Goal: Task Accomplishment & Management: Use online tool/utility

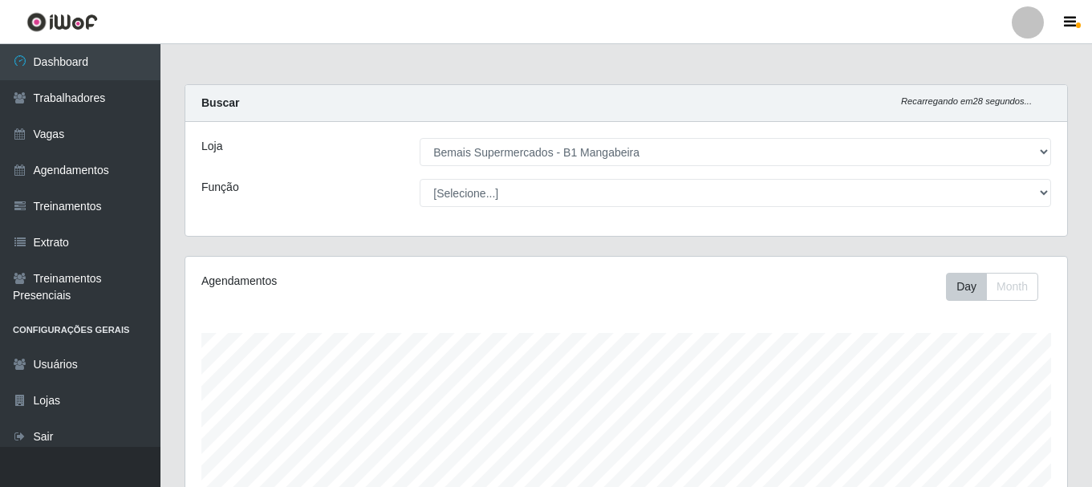
select select "403"
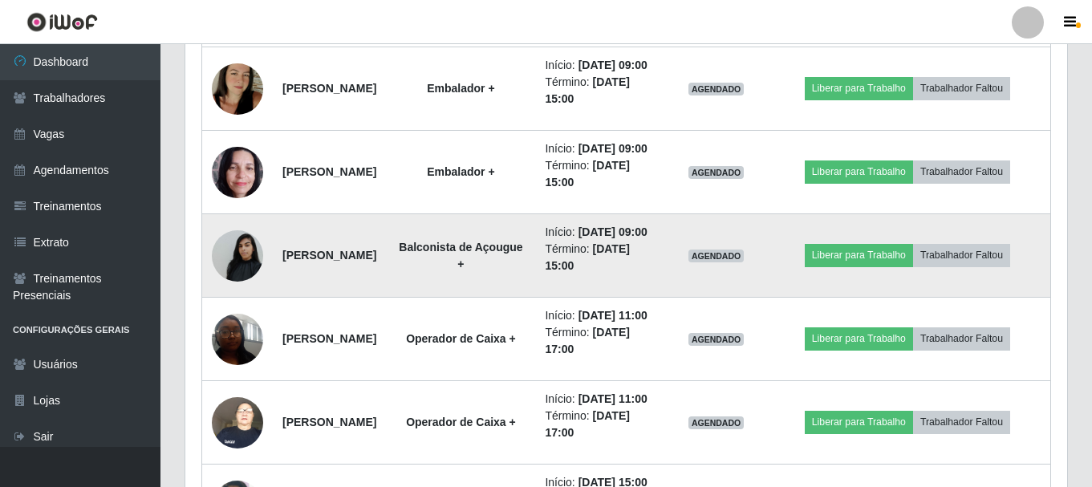
scroll to position [934, 0]
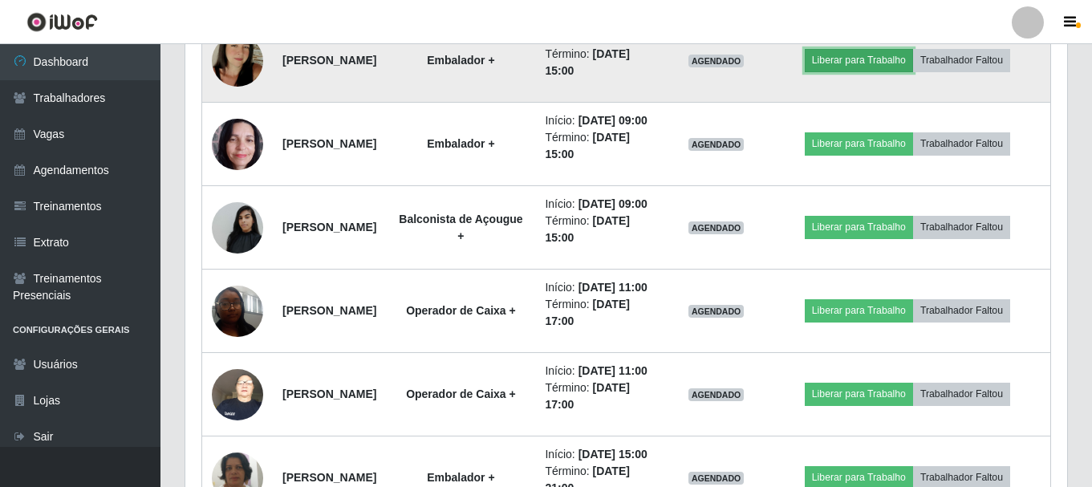
click at [871, 71] on button "Liberar para Trabalho" at bounding box center [858, 60] width 108 height 22
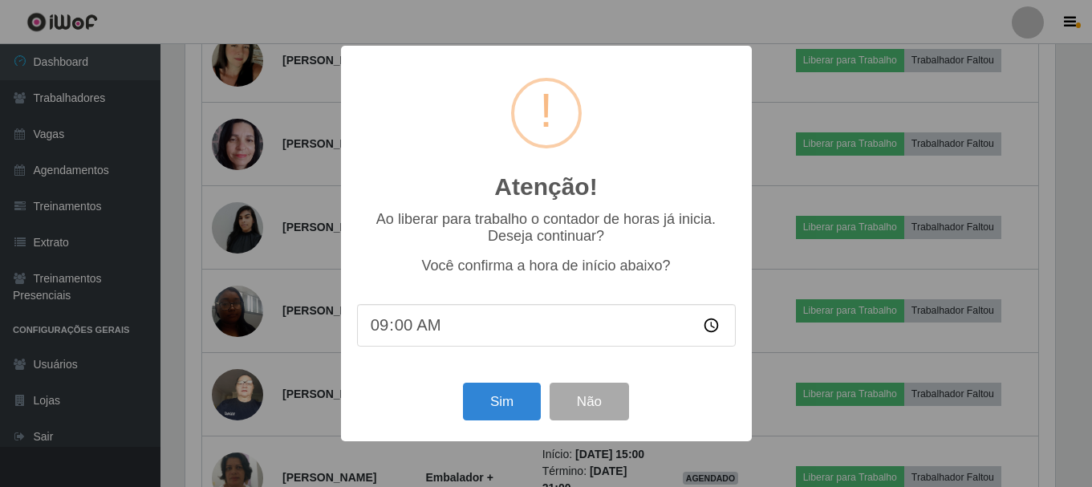
scroll to position [333, 873]
click at [509, 387] on button "Sim" at bounding box center [503, 402] width 78 height 38
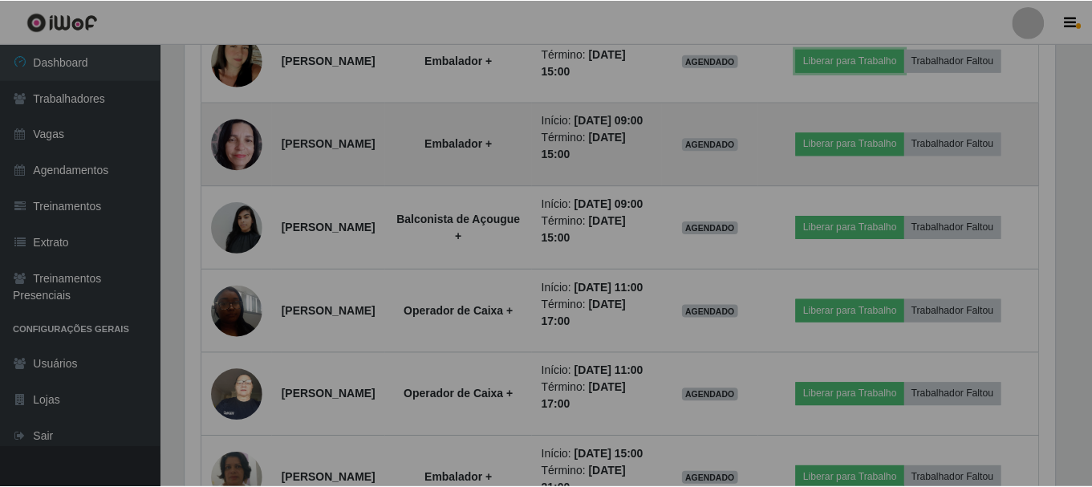
scroll to position [333, 881]
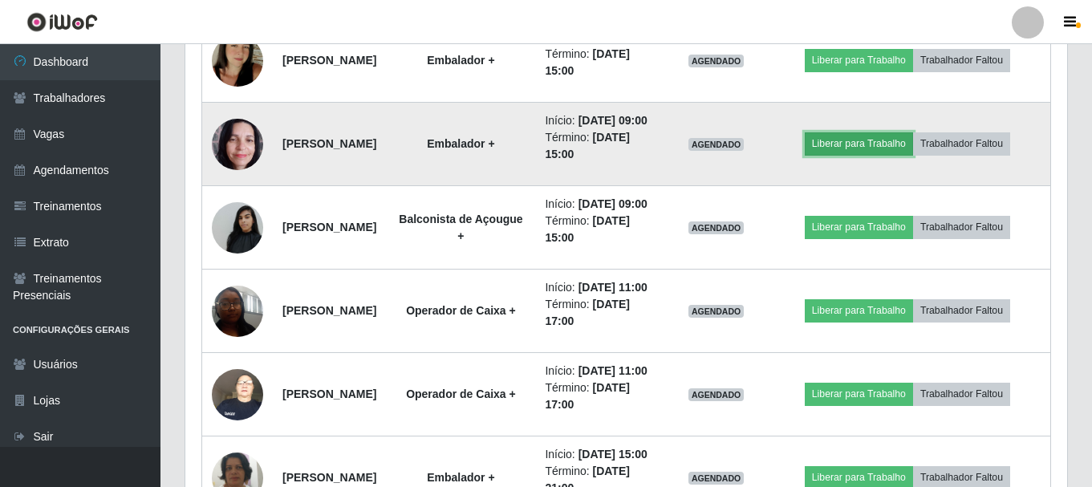
click at [878, 155] on button "Liberar para Trabalho" at bounding box center [858, 143] width 108 height 22
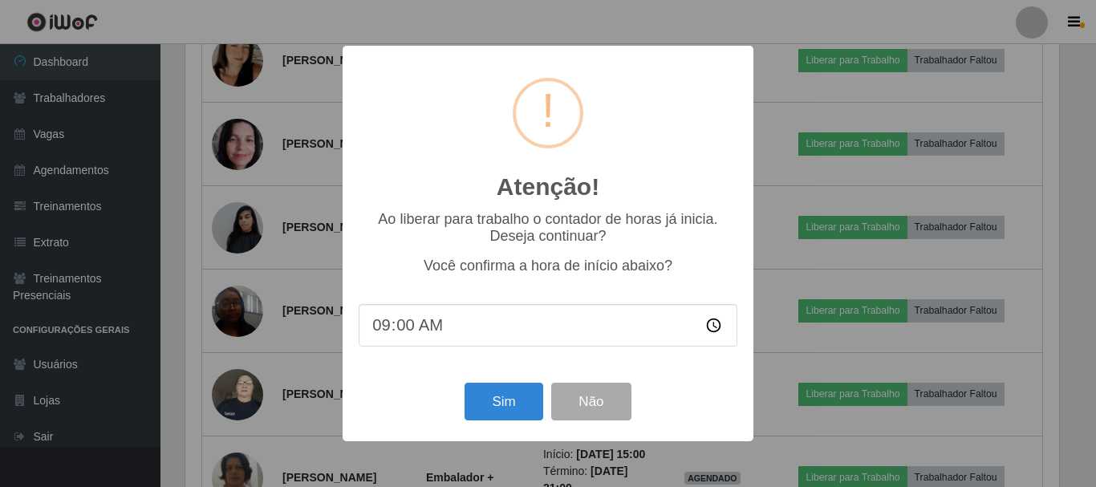
scroll to position [293, 0]
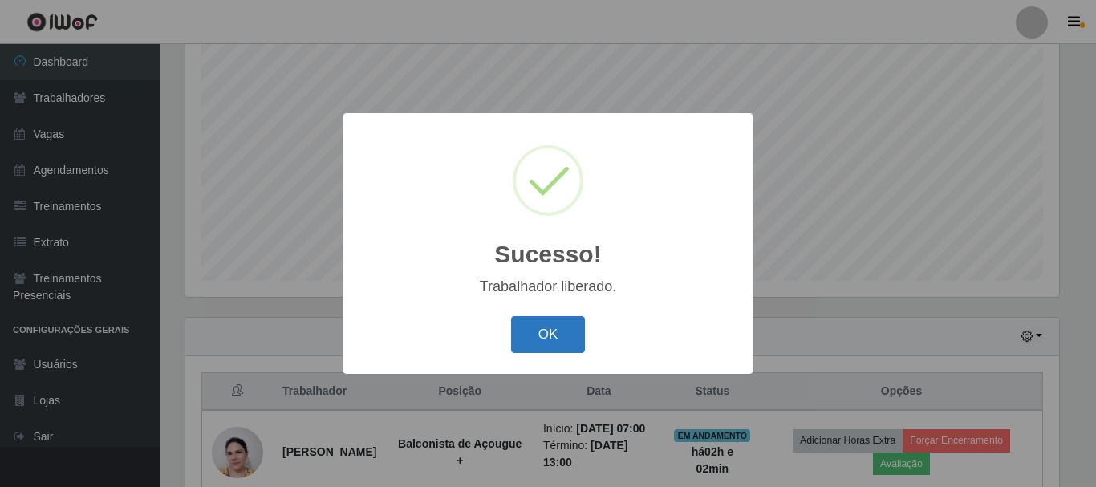
drag, startPoint x: 559, startPoint y: 316, endPoint x: 564, endPoint y: 330, distance: 15.2
click at [559, 317] on div "OK Cancel" at bounding box center [548, 334] width 379 height 46
click at [565, 330] on button "OK" at bounding box center [548, 335] width 75 height 38
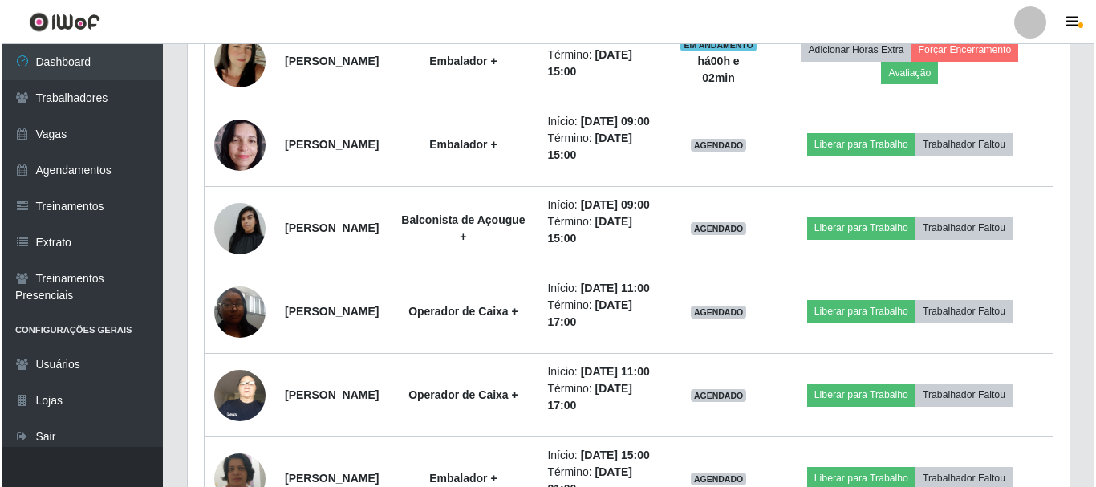
scroll to position [934, 0]
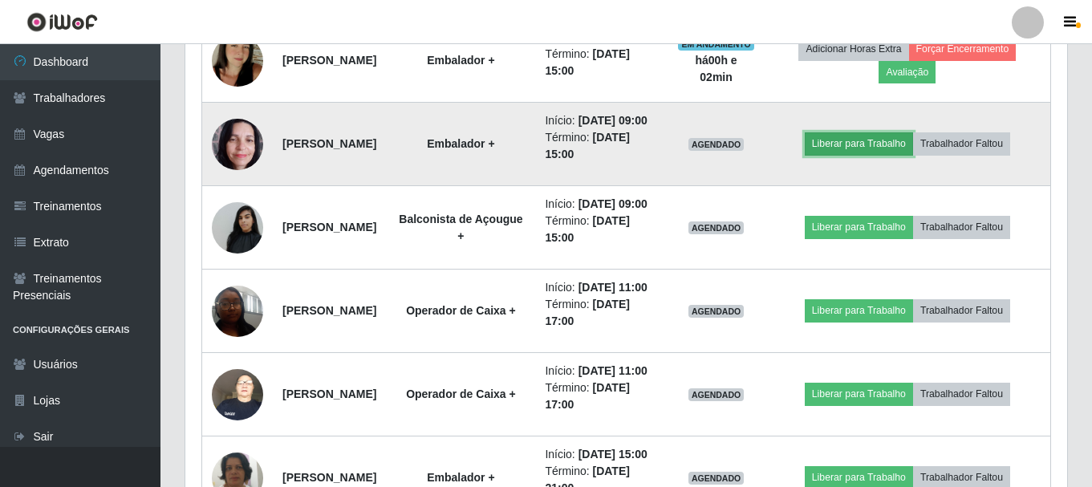
click at [881, 155] on button "Liberar para Trabalho" at bounding box center [858, 143] width 108 height 22
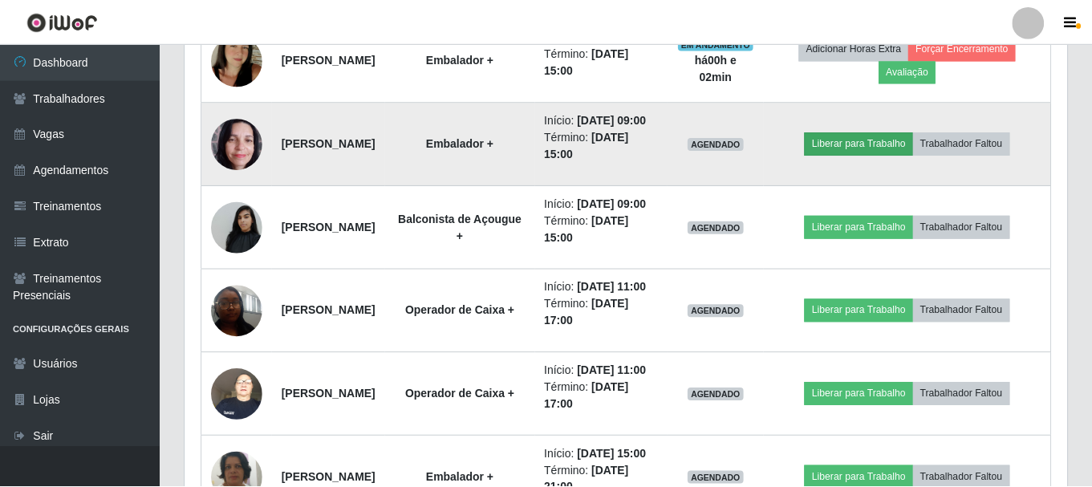
scroll to position [333, 873]
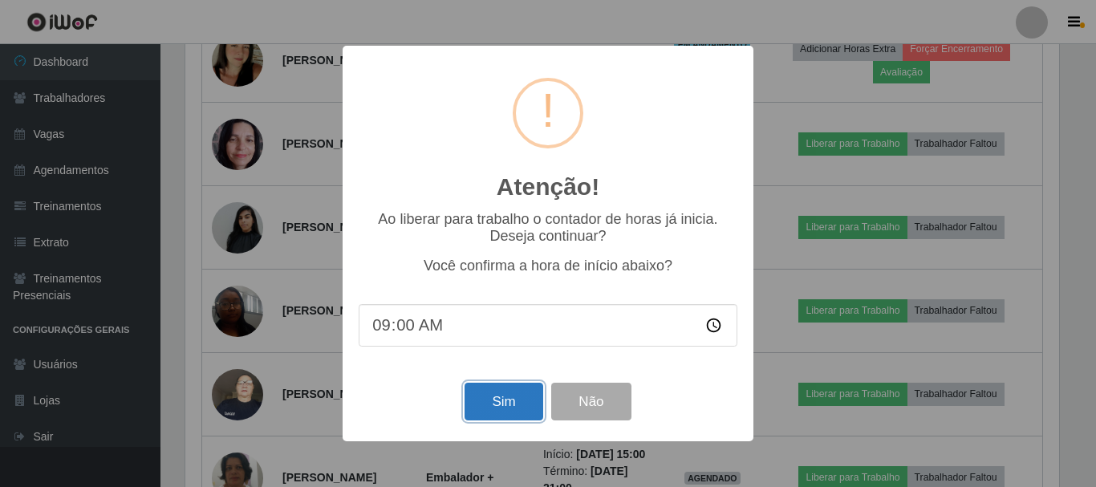
click at [509, 388] on button "Sim" at bounding box center [503, 402] width 78 height 38
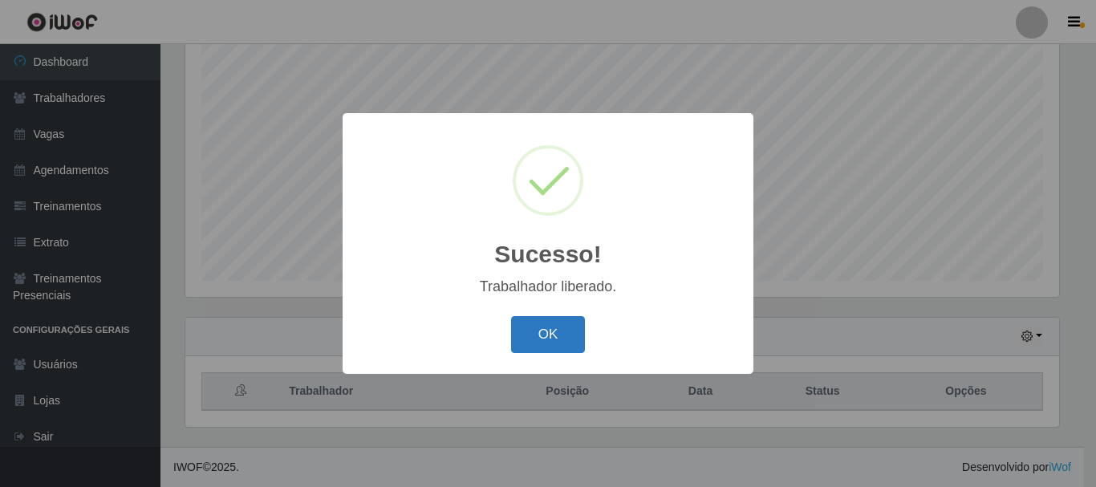
click at [568, 324] on button "OK" at bounding box center [548, 335] width 75 height 38
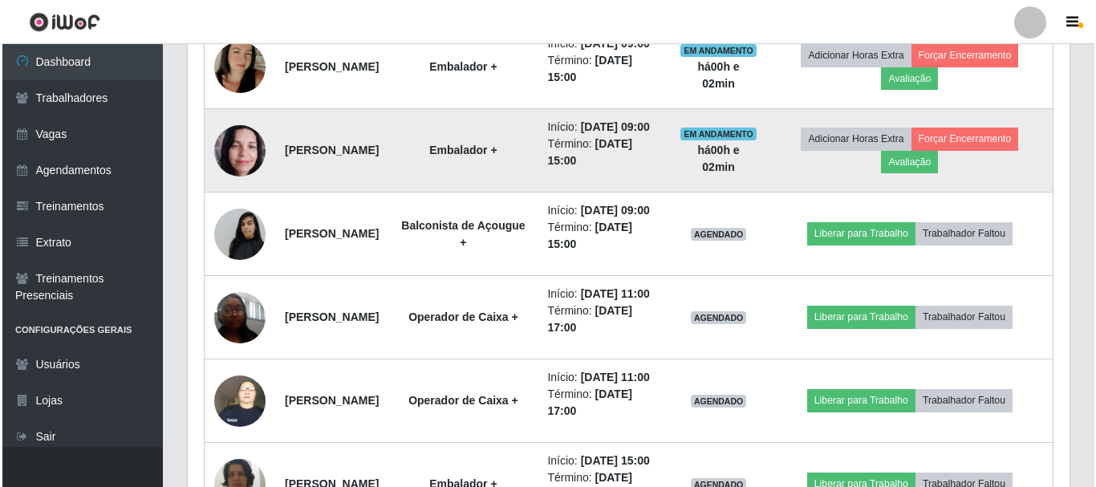
scroll to position [934, 0]
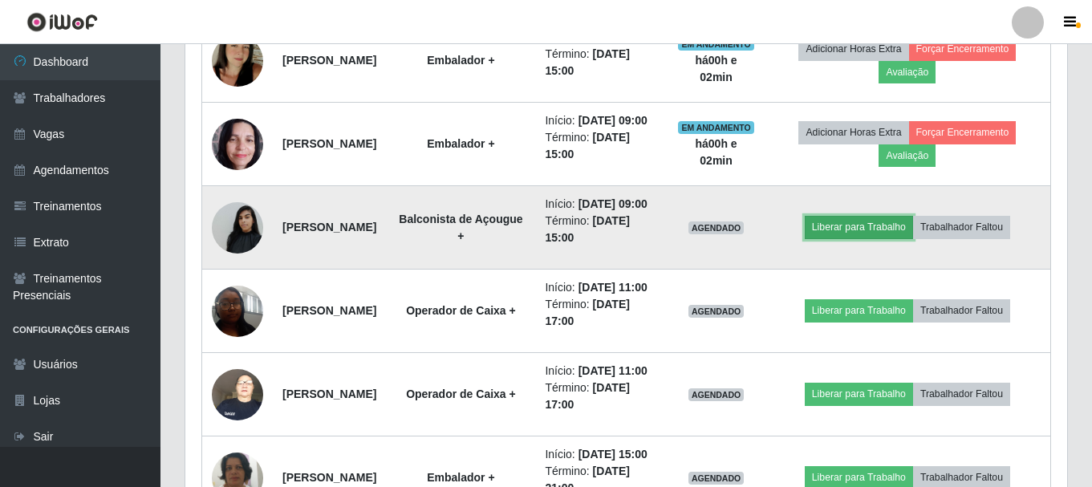
click at [874, 238] on button "Liberar para Trabalho" at bounding box center [858, 227] width 108 height 22
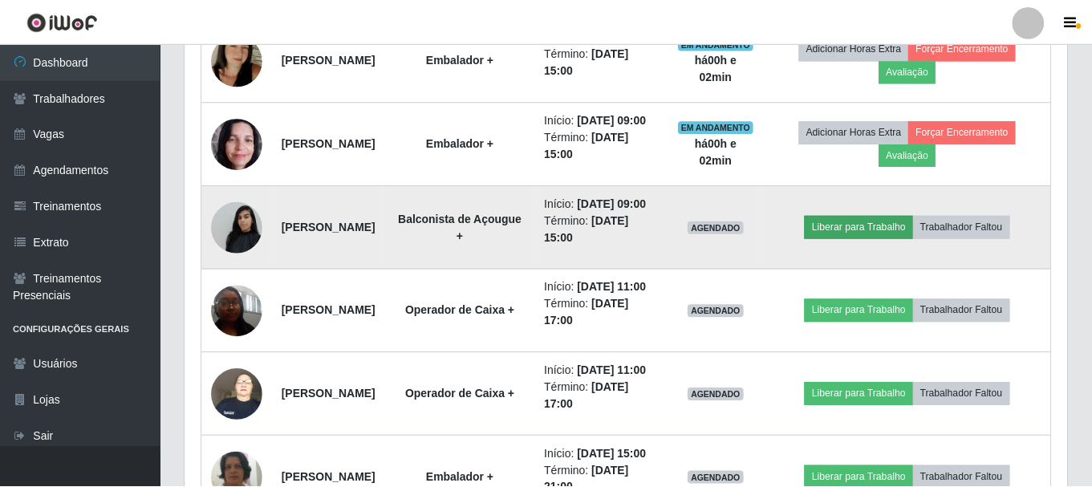
scroll to position [333, 873]
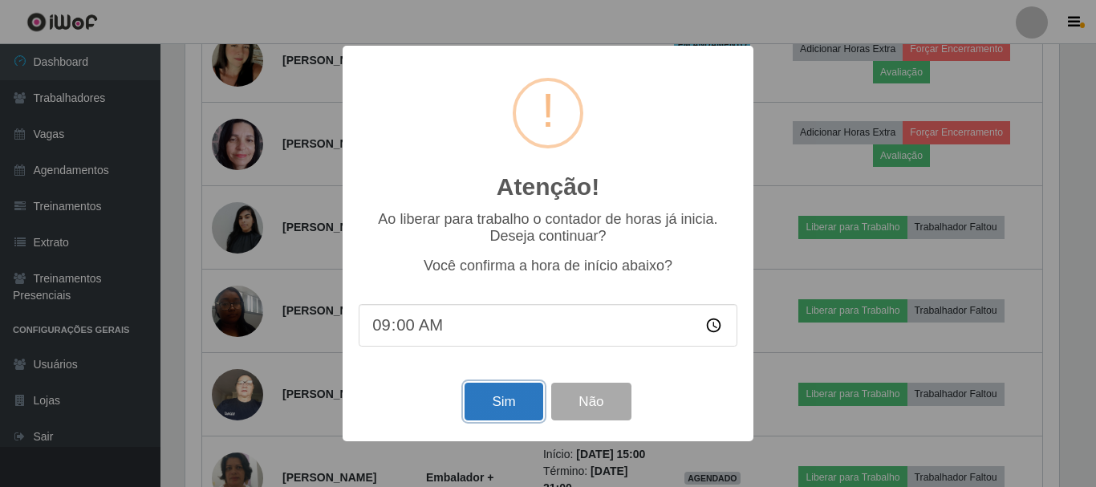
click at [507, 394] on button "Sim" at bounding box center [503, 402] width 78 height 38
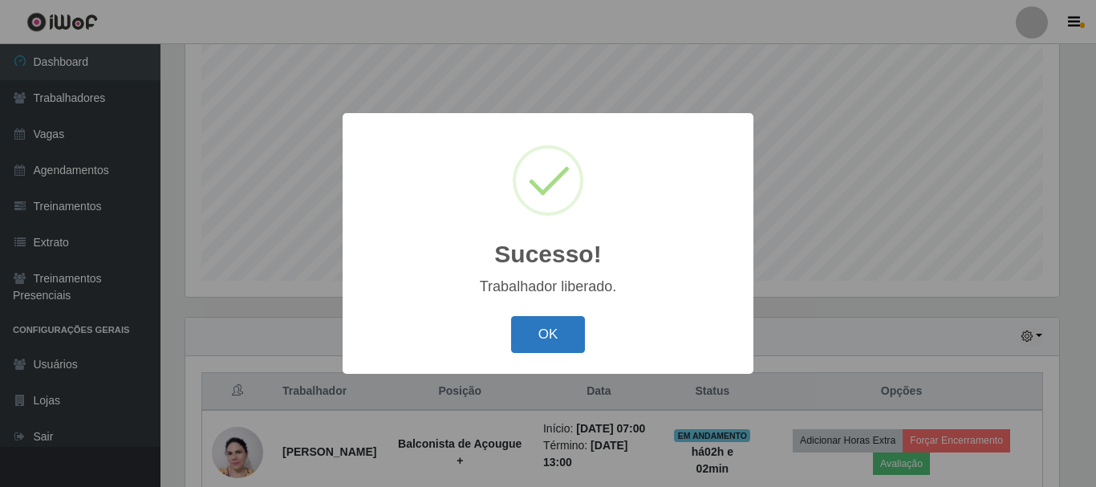
click at [550, 320] on button "OK" at bounding box center [548, 335] width 75 height 38
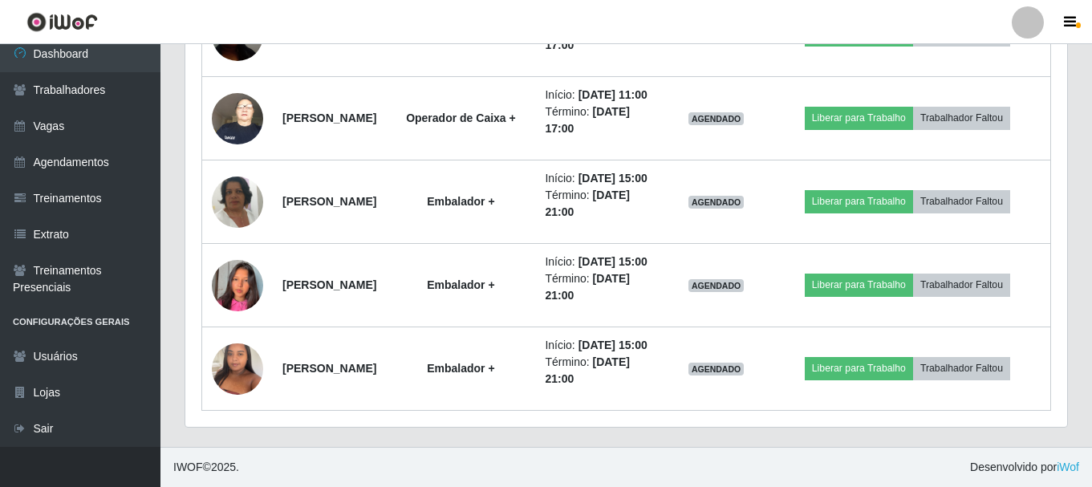
scroll to position [1396, 0]
